Goal: Task Accomplishment & Management: Manage account settings

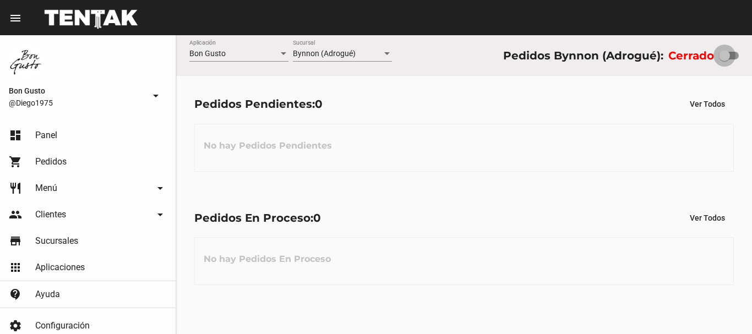
drag, startPoint x: 722, startPoint y: 52, endPoint x: 752, endPoint y: 53, distance: 29.2
click at [752, 53] on div "Bon Gusto Aplicación Bynnon (Adrogué) Sucursal Pedidos Bynnon (Adrogué): Cerrado" at bounding box center [464, 55] width 576 height 41
checkbox input "true"
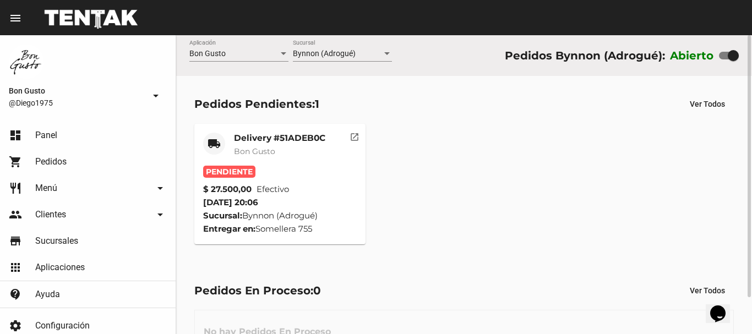
click at [255, 151] on span "Bon Gusto" at bounding box center [254, 151] width 41 height 10
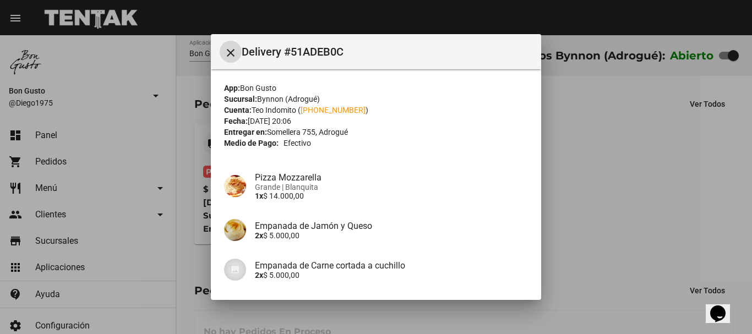
scroll to position [149, 0]
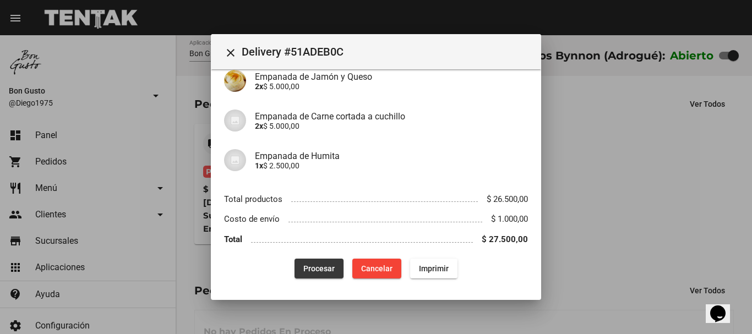
click at [318, 264] on span "Procesar" at bounding box center [318, 268] width 31 height 9
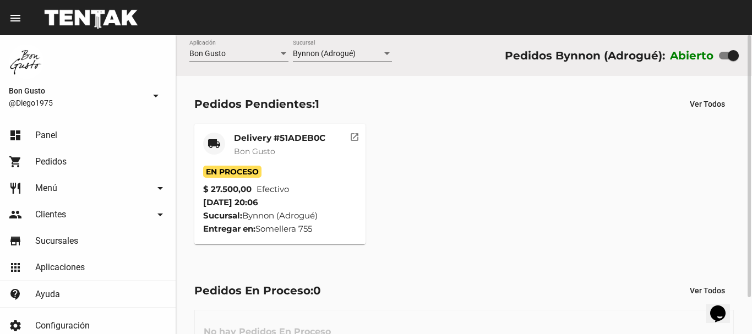
click at [357, 137] on mat-icon "open_in_new" at bounding box center [355, 136] width 10 height 10
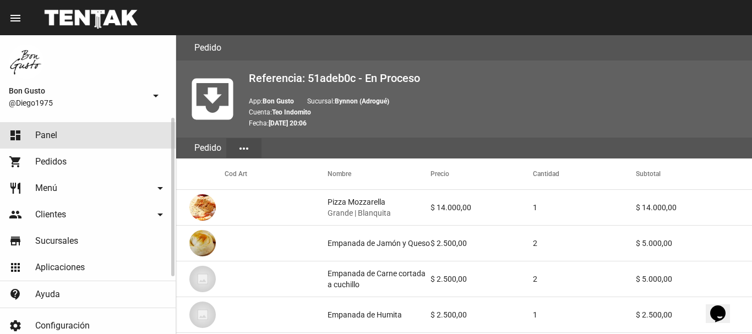
click at [53, 137] on span "Panel" at bounding box center [46, 135] width 22 height 11
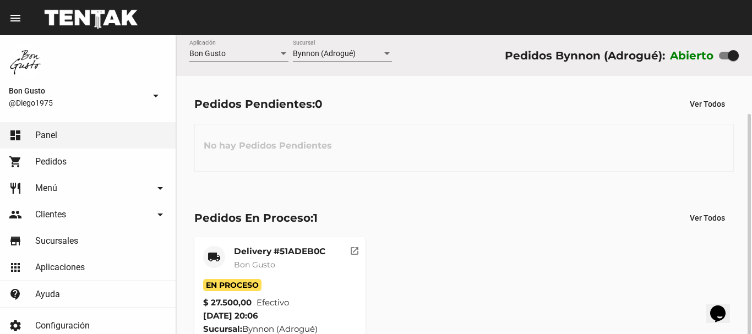
scroll to position [42, 0]
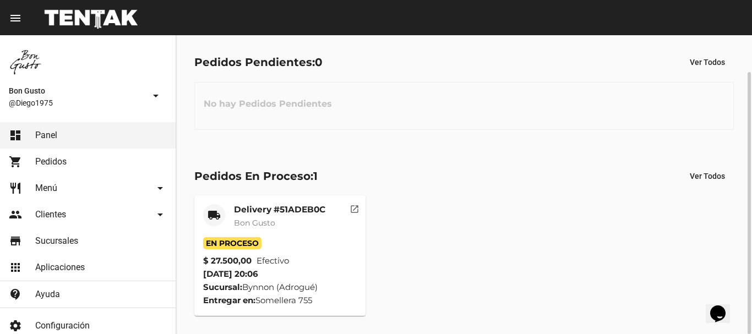
click at [267, 218] on span "Bon Gusto" at bounding box center [254, 223] width 41 height 10
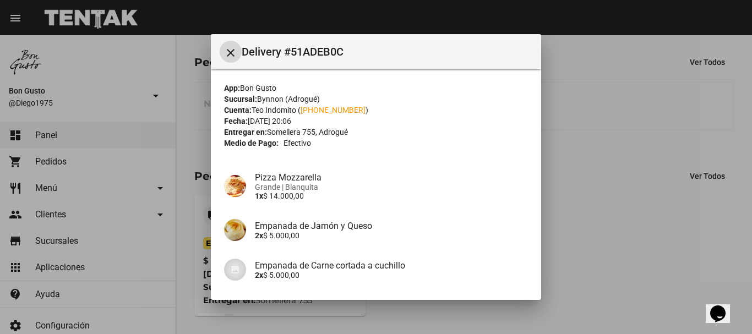
scroll to position [149, 0]
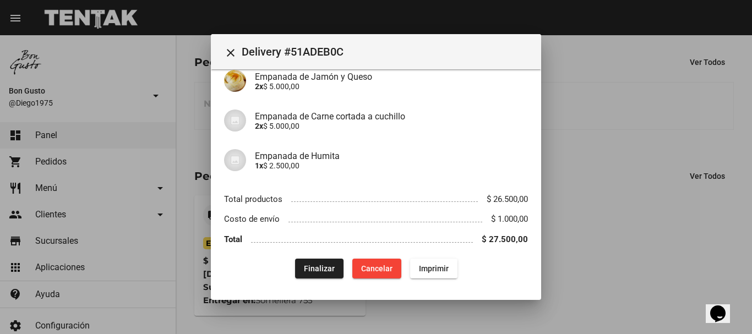
click at [710, 139] on div at bounding box center [376, 167] width 752 height 334
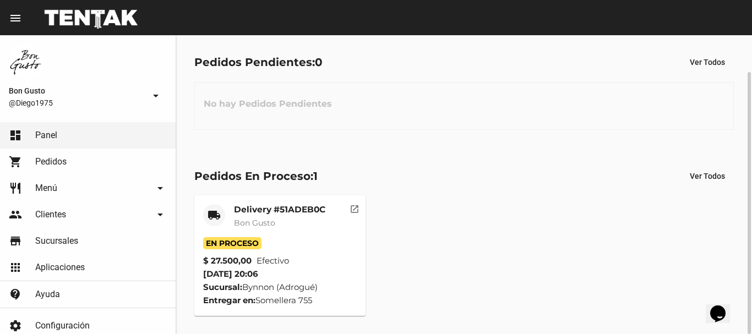
click at [282, 231] on div "Delivery #51ADEB0C Bon Gusto" at bounding box center [279, 220] width 91 height 33
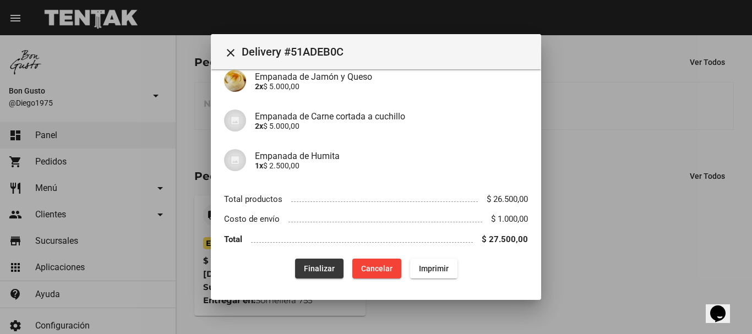
click at [329, 267] on span "Finalizar" at bounding box center [319, 268] width 31 height 9
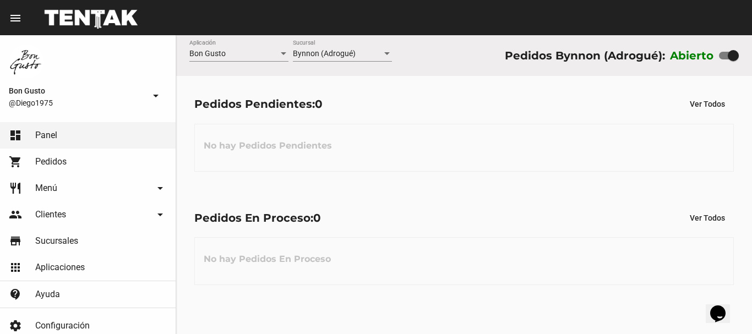
scroll to position [0, 0]
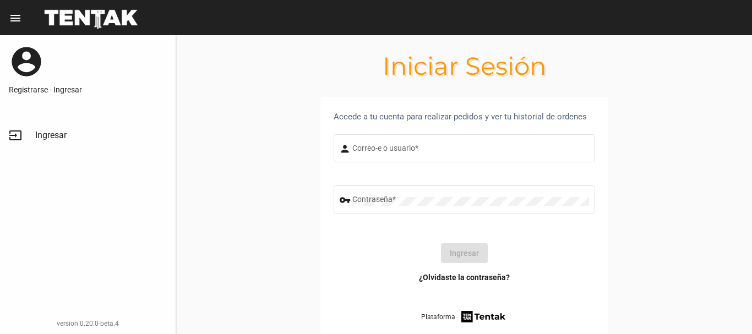
type input "diego1975"
click at [68, 138] on link "input Ingresar" at bounding box center [88, 135] width 176 height 26
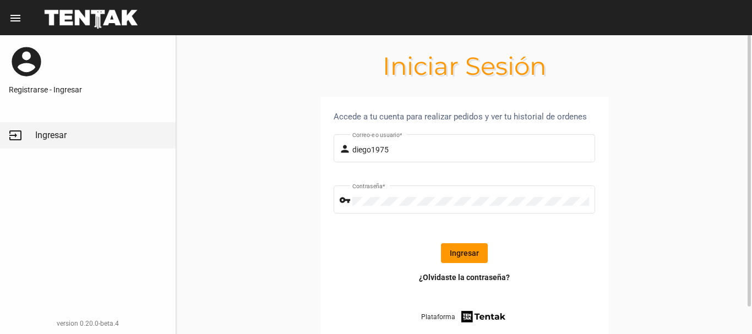
click at [465, 260] on button "Ingresar" at bounding box center [464, 253] width 47 height 20
